Goal: Task Accomplishment & Management: Complete application form

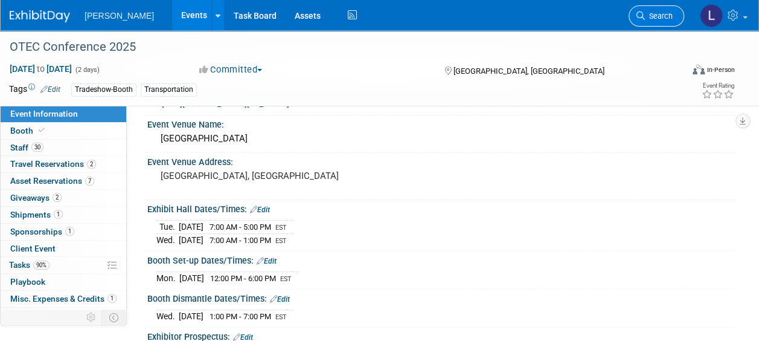
click at [656, 14] on span "Search" at bounding box center [659, 15] width 28 height 9
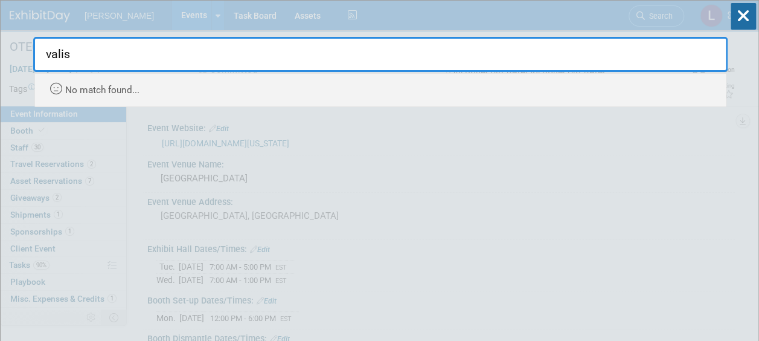
type input "valis"
click at [735, 21] on icon at bounding box center [743, 16] width 25 height 27
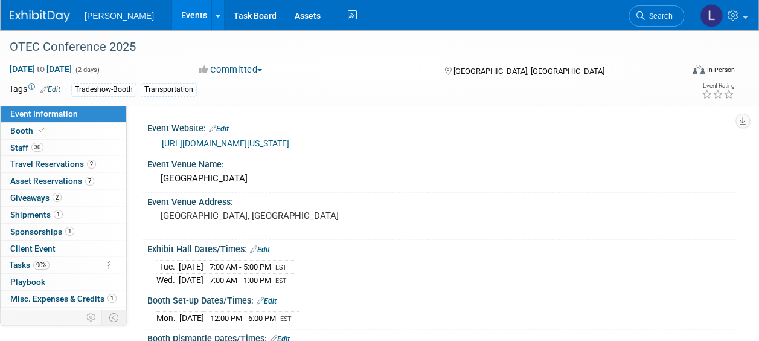
click at [172, 11] on link "Events" at bounding box center [194, 15] width 44 height 30
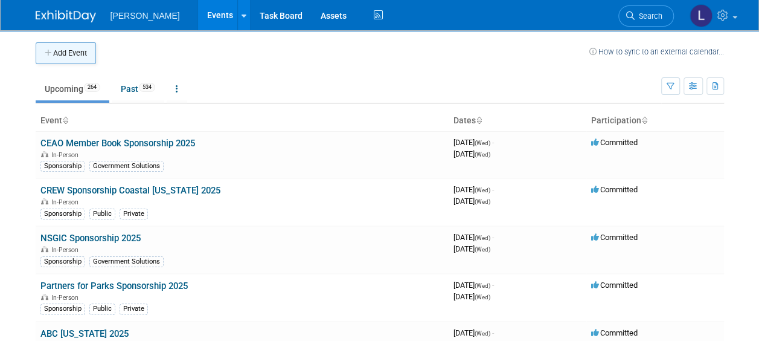
click at [75, 53] on button "Add Event" at bounding box center [66, 53] width 60 height 22
